Goal: Task Accomplishment & Management: Manage account settings

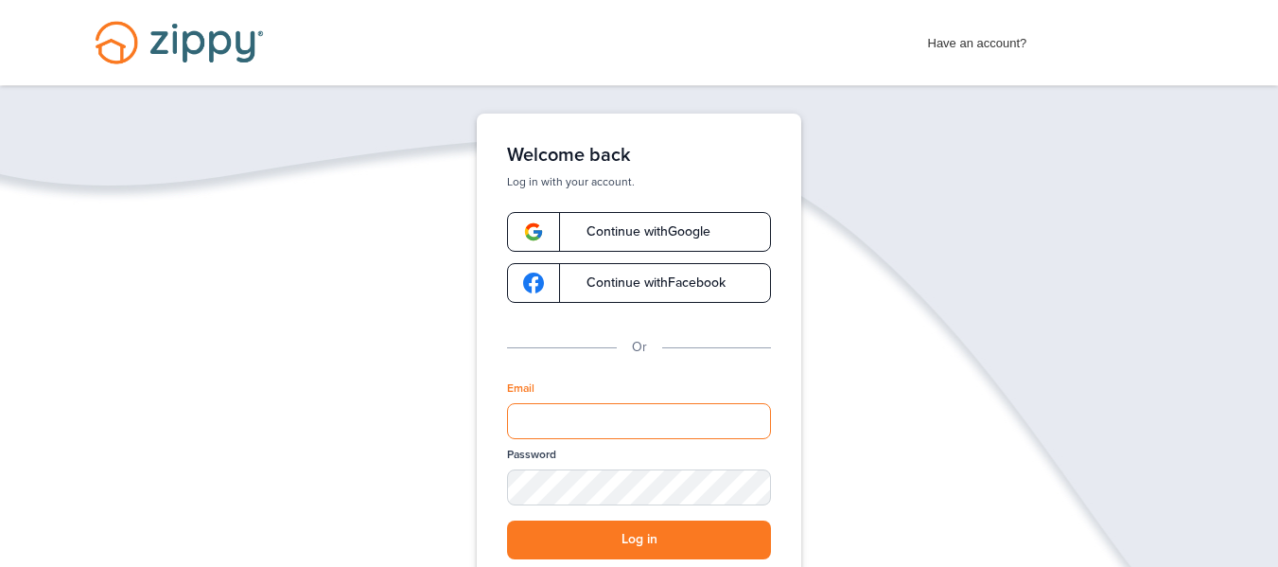
click at [627, 412] on input "Email" at bounding box center [639, 421] width 264 height 36
type input "**********"
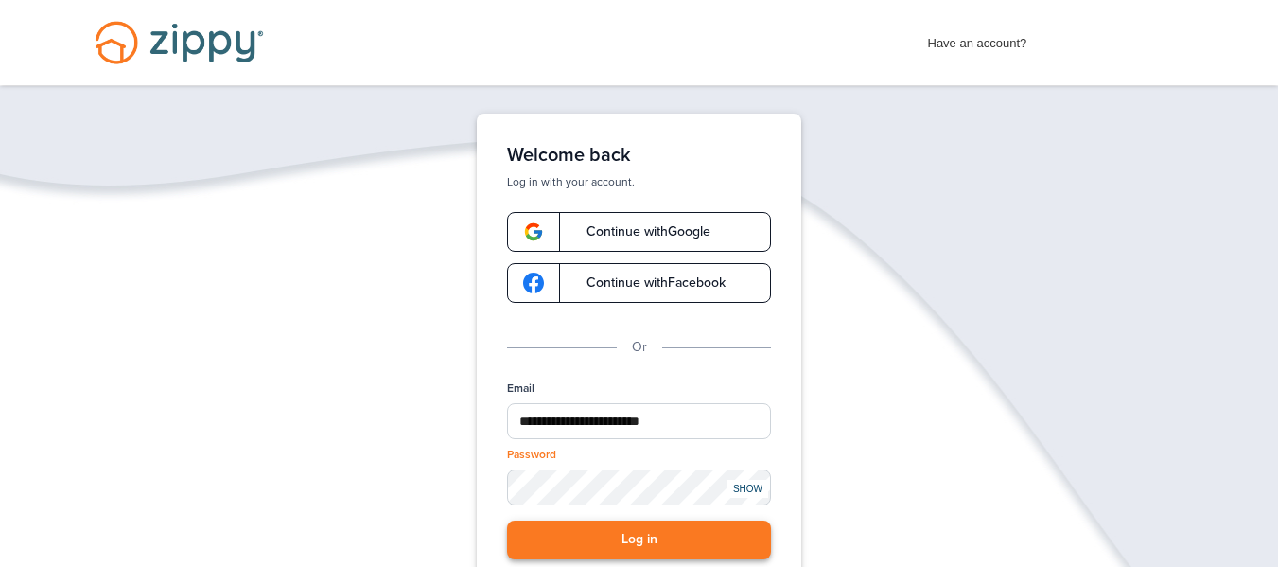
click at [668, 530] on button "Log in" at bounding box center [639, 539] width 264 height 39
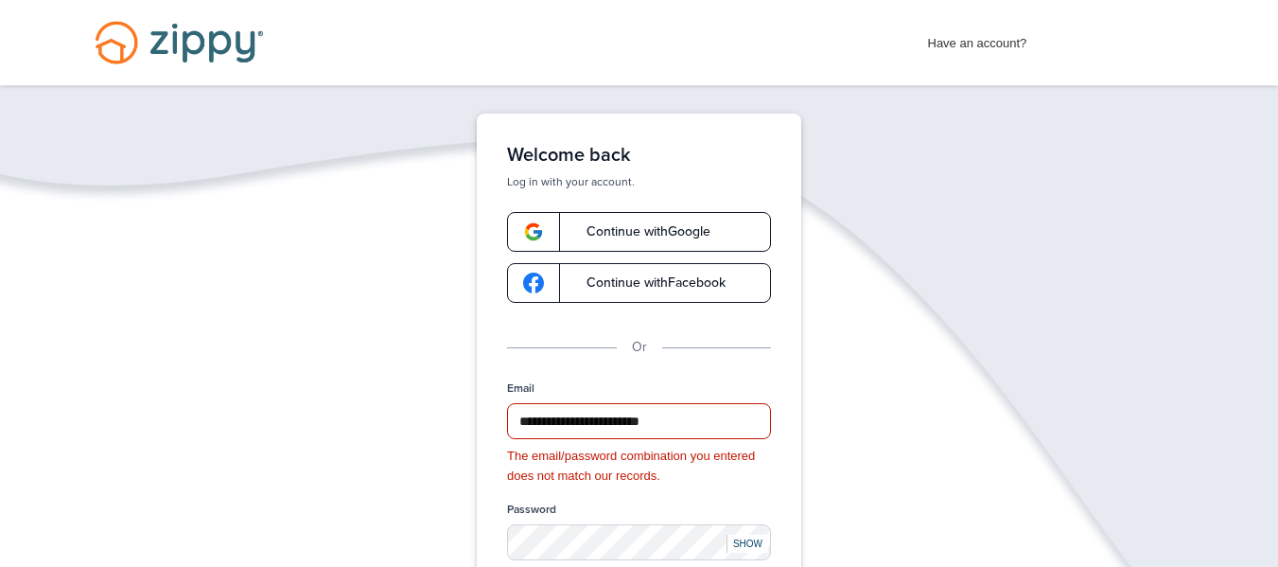
click at [746, 537] on div "SHOW" at bounding box center [748, 544] width 42 height 18
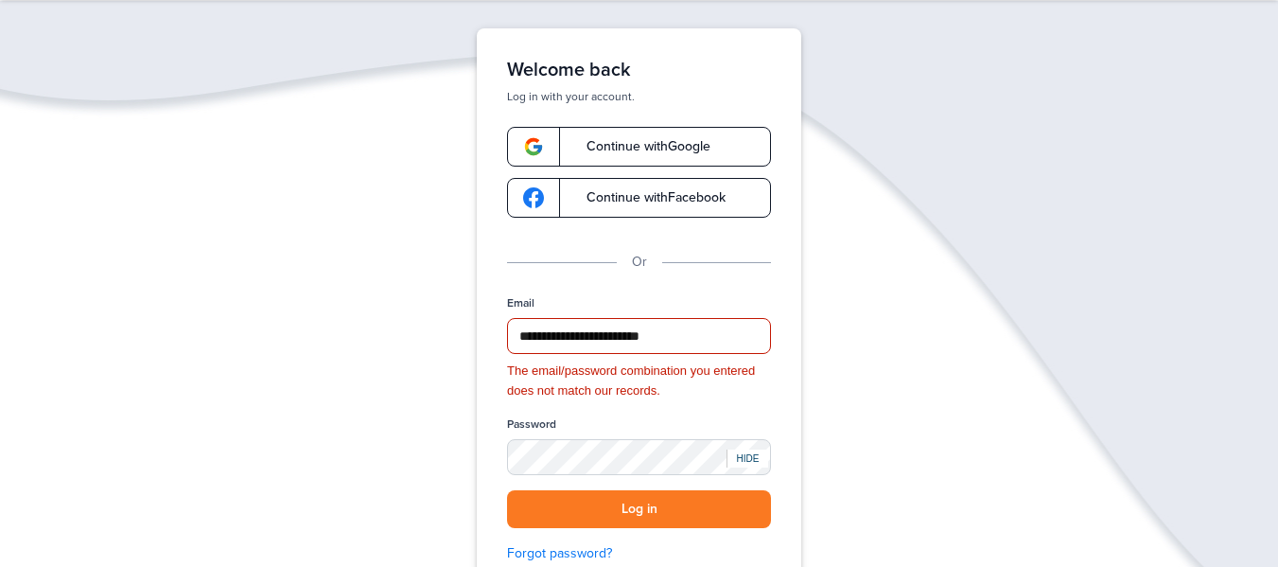
scroll to position [87, 0]
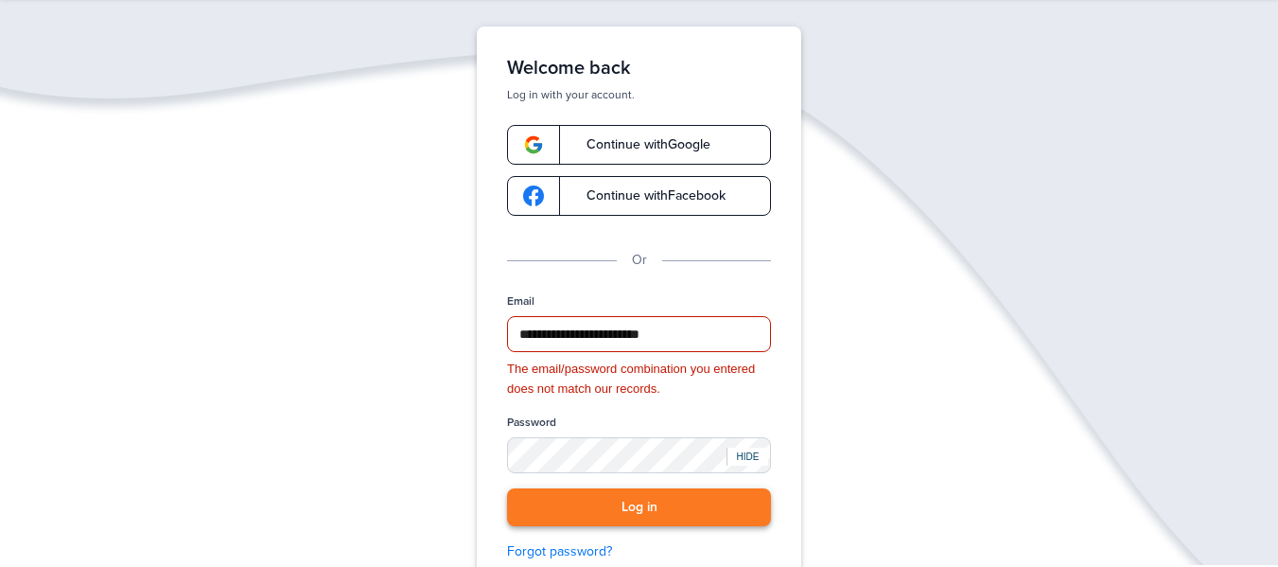
click at [652, 506] on button "Log in" at bounding box center [639, 507] width 264 height 39
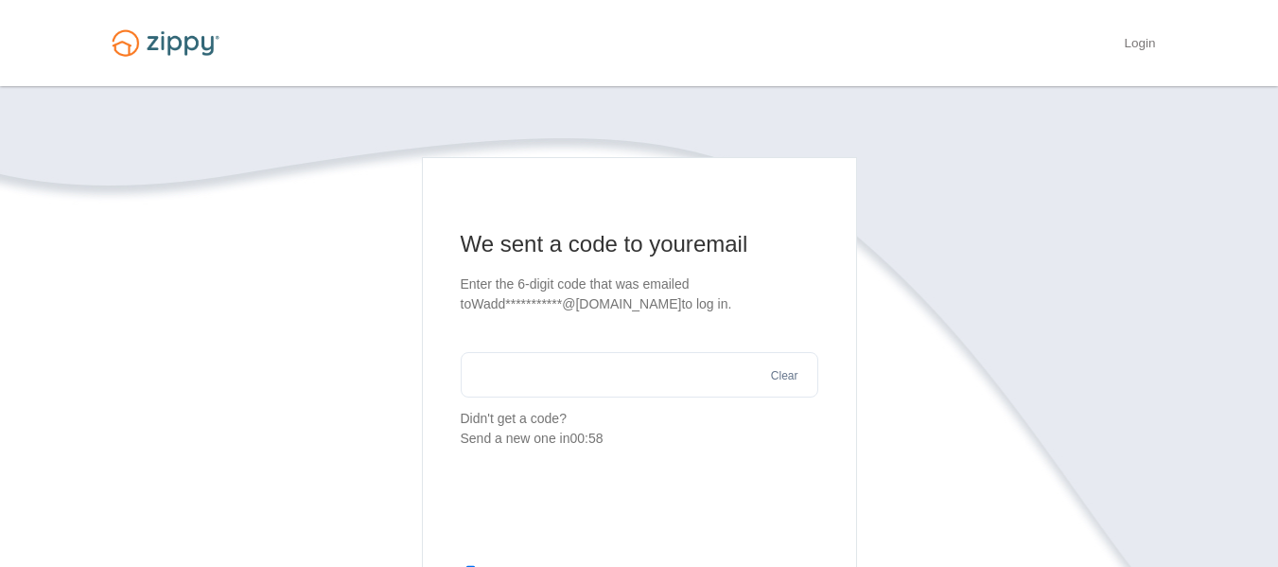
click at [635, 369] on input "text" at bounding box center [640, 374] width 358 height 45
type input "******"
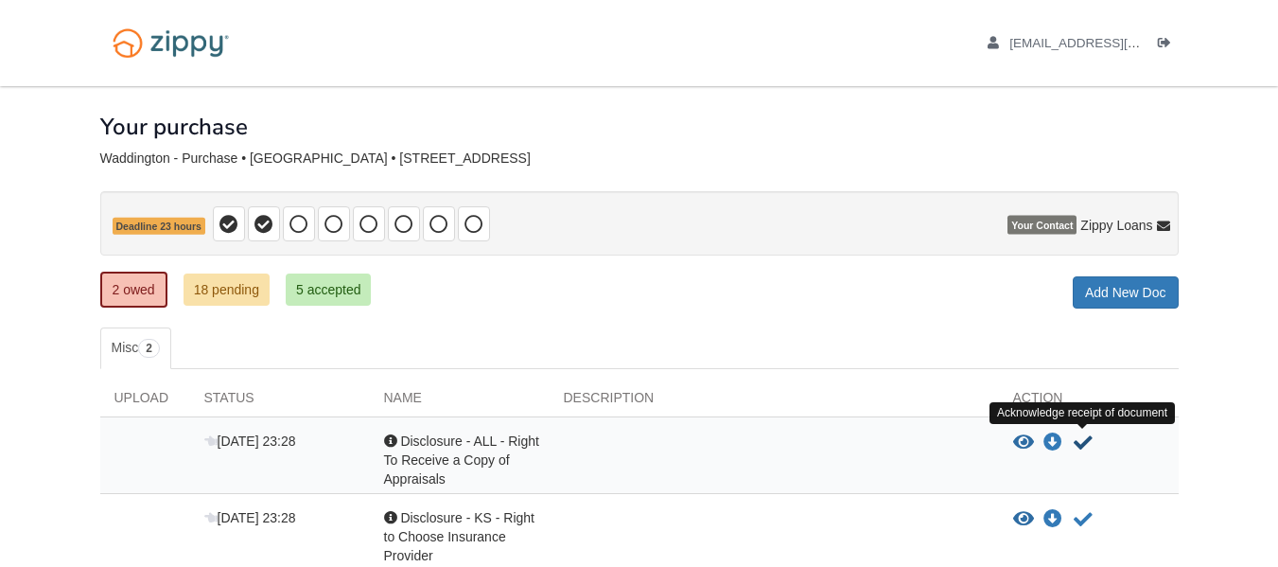
click at [1083, 445] on icon "Acknowledge receipt of document" at bounding box center [1083, 442] width 19 height 19
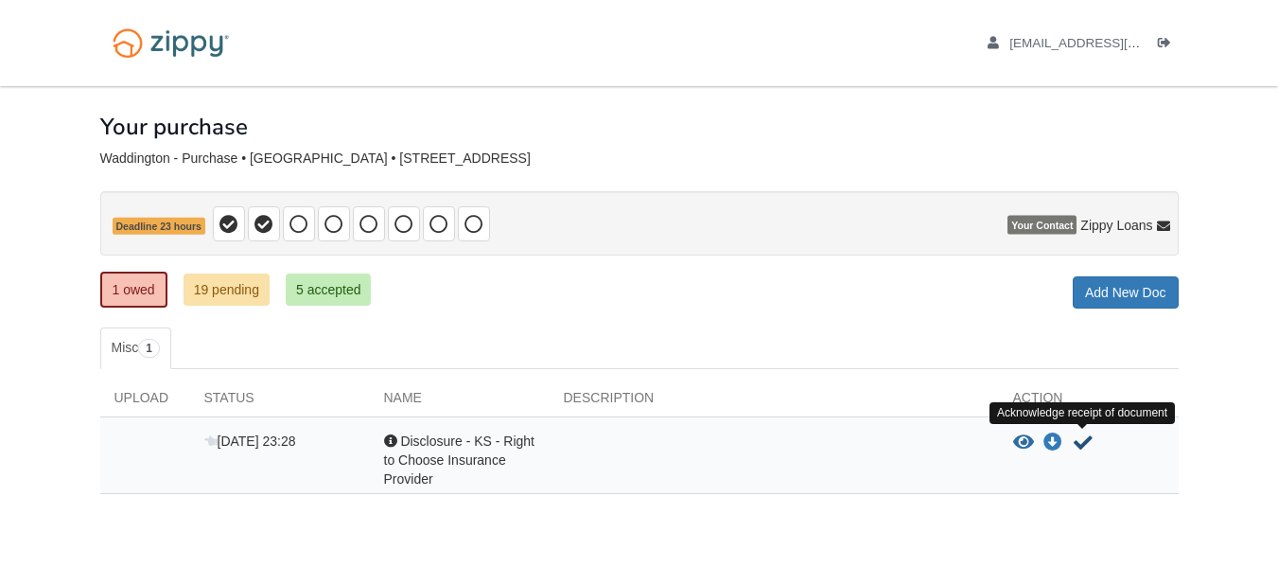
click at [1083, 436] on icon "Acknowledge receipt of document" at bounding box center [1083, 442] width 19 height 19
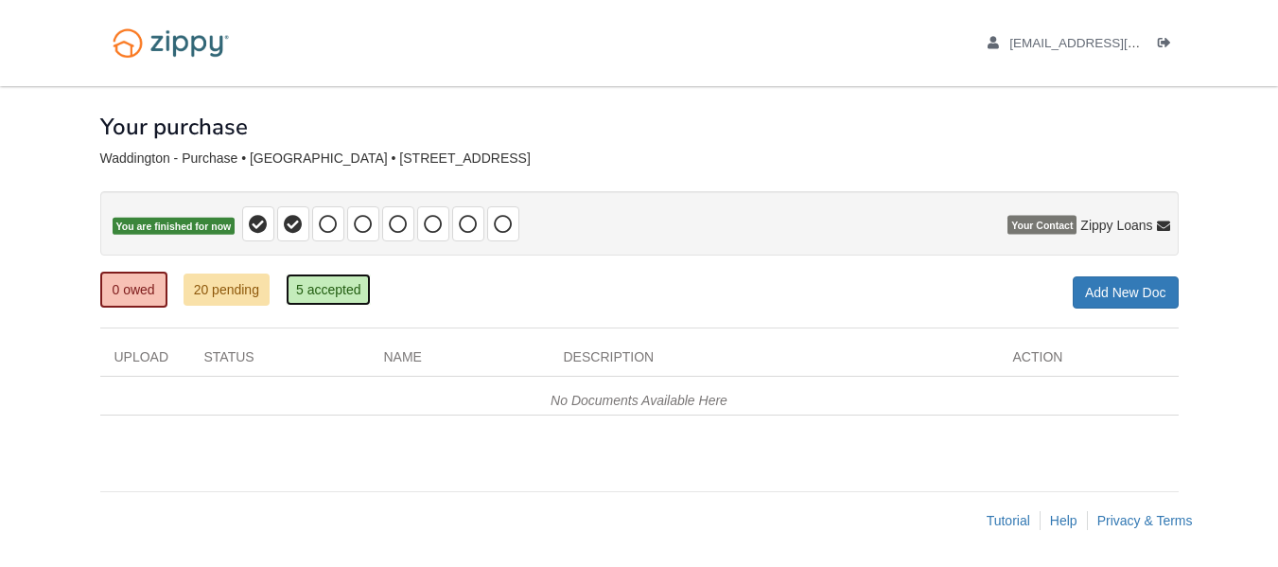
click at [317, 285] on link "5 accepted" at bounding box center [329, 289] width 86 height 32
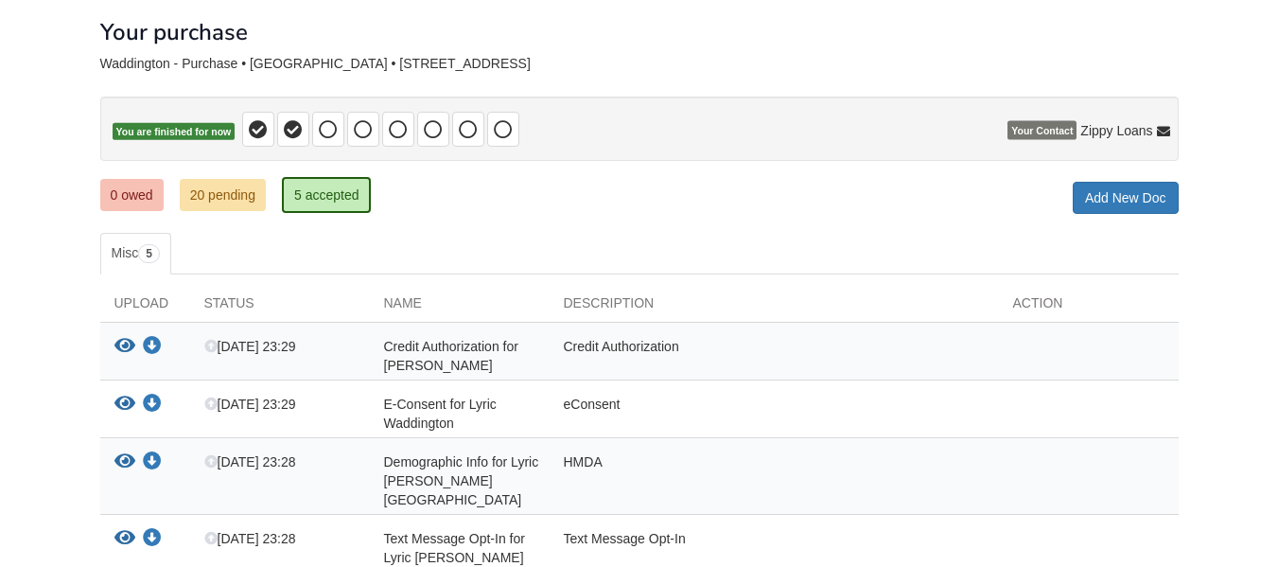
scroll to position [94, 0]
click at [200, 202] on link "20 pending" at bounding box center [223, 196] width 86 height 32
